Goal: Information Seeking & Learning: Learn about a topic

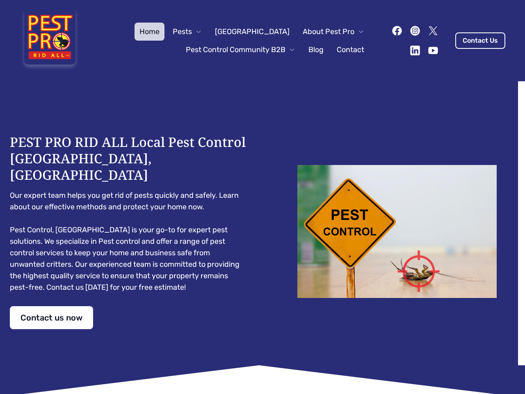
click at [263, 197] on div "PEST PRO RID ALL Local Pest Control [GEOGRAPHIC_DATA], [GEOGRAPHIC_DATA] Our ex…" at bounding box center [263, 231] width 506 height 195
click at [192, 32] on span "Pests" at bounding box center [182, 31] width 19 height 11
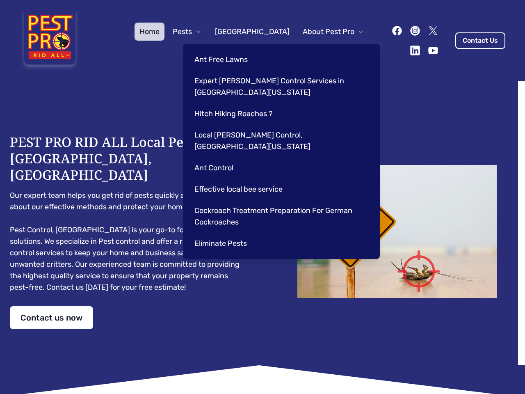
click at [325, 32] on span "About Pest Pro" at bounding box center [329, 31] width 52 height 11
click at [232, 50] on div "Ant Free Lawns Expert [PERSON_NAME] Control Services in [GEOGRAPHIC_DATA] [US_S…" at bounding box center [281, 151] width 197 height 215
